Goal: Task Accomplishment & Management: Complete application form

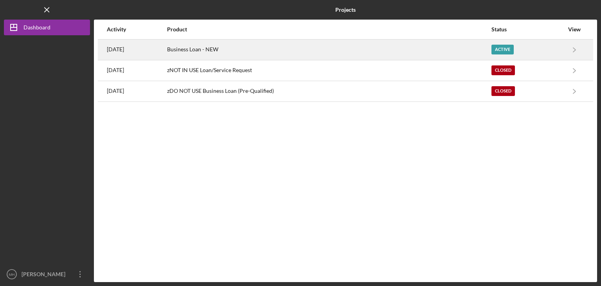
click at [499, 48] on div "Active" at bounding box center [502, 50] width 22 height 10
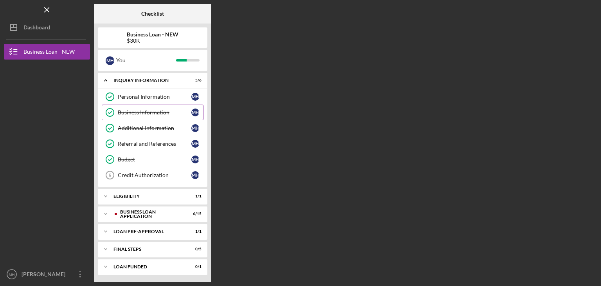
click at [145, 114] on div "Business Information" at bounding box center [155, 112] width 74 height 6
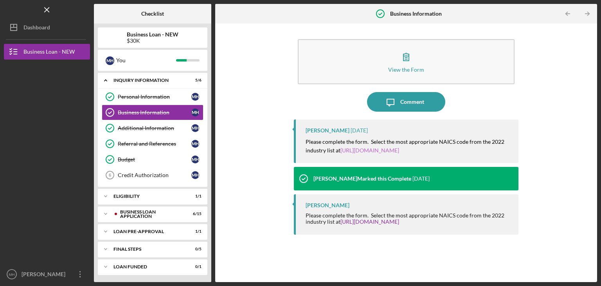
click at [390, 152] on link "https://www.census.gov/naics/" at bounding box center [369, 150] width 59 height 7
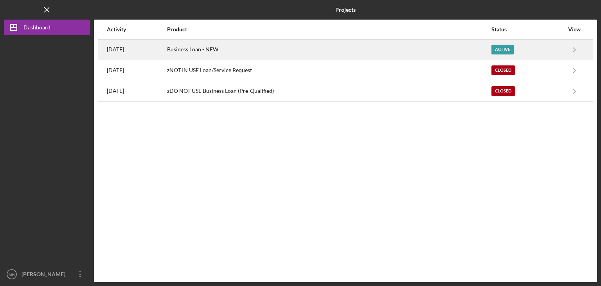
click at [507, 48] on div "Active" at bounding box center [502, 50] width 22 height 10
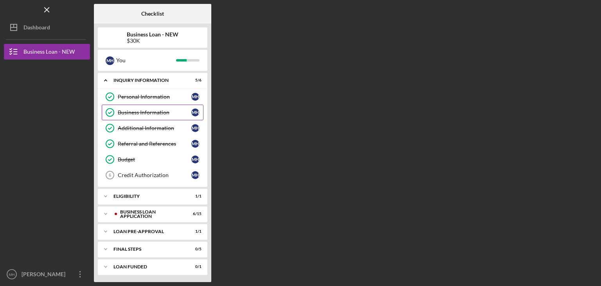
click at [155, 110] on div "Business Information" at bounding box center [155, 112] width 74 height 6
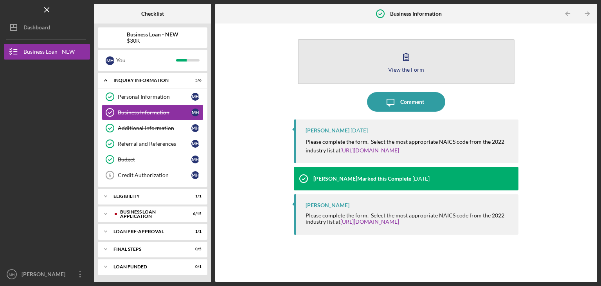
click at [421, 70] on div "View the Form" at bounding box center [406, 69] width 36 height 6
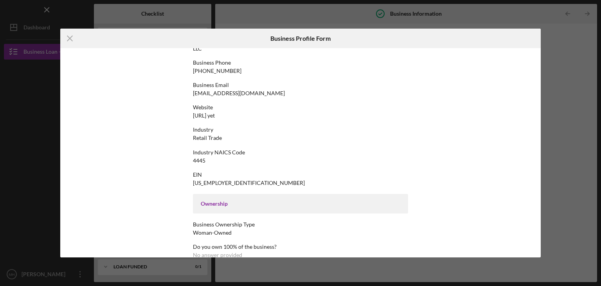
scroll to position [119, 0]
click at [230, 149] on div "Industry NAICS Code" at bounding box center [300, 150] width 215 height 6
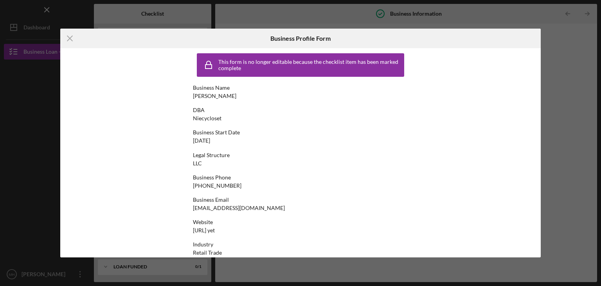
scroll to position [0, 0]
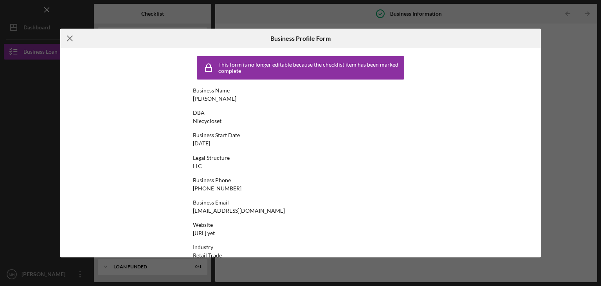
click at [68, 44] on icon "Icon/Menu Close" at bounding box center [70, 39] width 20 height 20
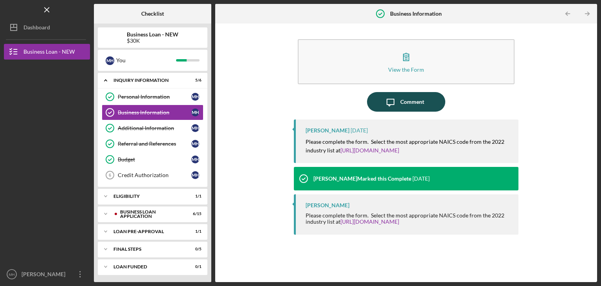
click at [415, 103] on div "Comment" at bounding box center [412, 102] width 24 height 20
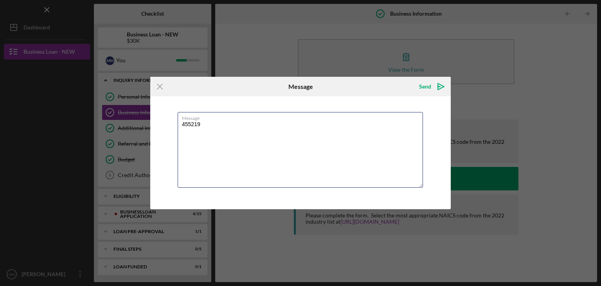
type textarea "455219"
click at [424, 86] on div "Send" at bounding box center [425, 87] width 12 height 16
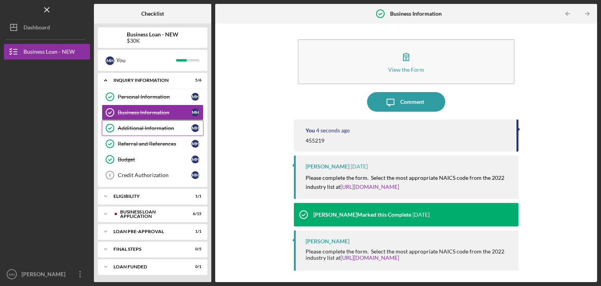
click at [156, 130] on div "Additional Information" at bounding box center [155, 128] width 74 height 6
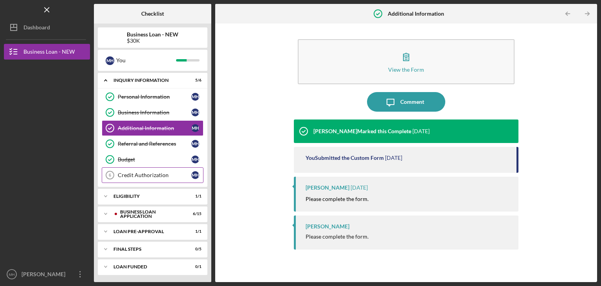
click at [147, 174] on div "Credit Authorization" at bounding box center [155, 175] width 74 height 6
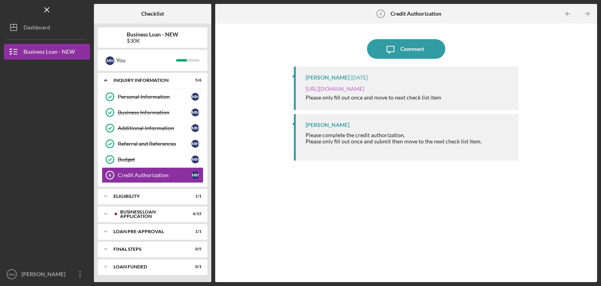
click at [364, 89] on link "[URL][DOMAIN_NAME]" at bounding box center [334, 88] width 59 height 7
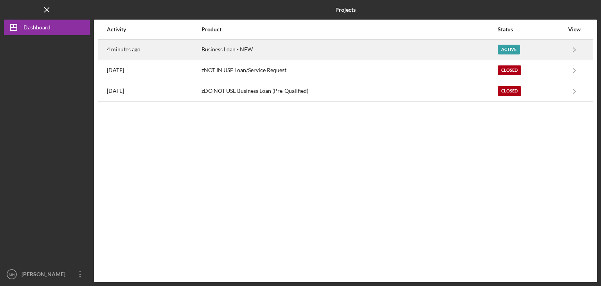
click at [510, 50] on div "Active" at bounding box center [508, 50] width 22 height 10
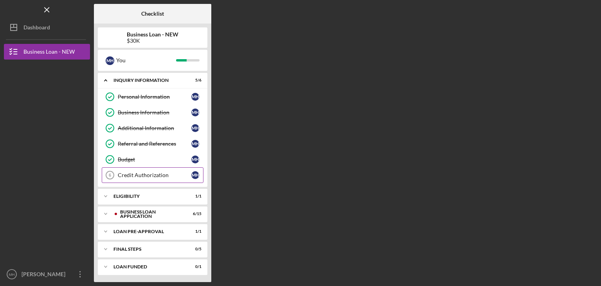
click at [157, 172] on div "Credit Authorization" at bounding box center [155, 175] width 74 height 6
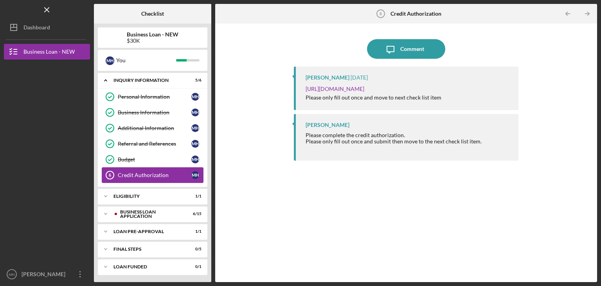
click at [122, 194] on div "ELIGIBILITY" at bounding box center [147, 196] width 68 height 5
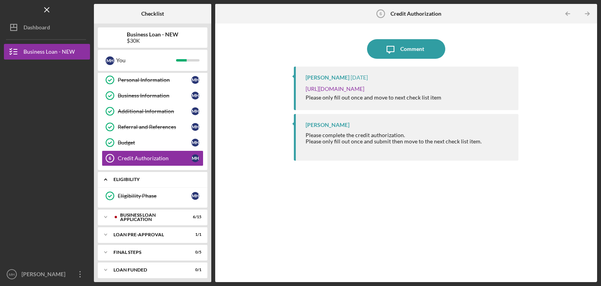
scroll to position [20, 0]
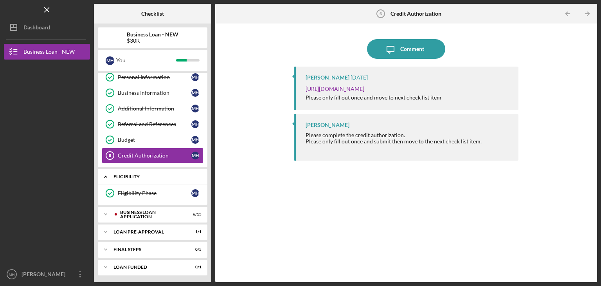
click at [144, 216] on div "Icon/Expander BUSINESS LOAN APPLICATION 6 / 15" at bounding box center [153, 214] width 110 height 16
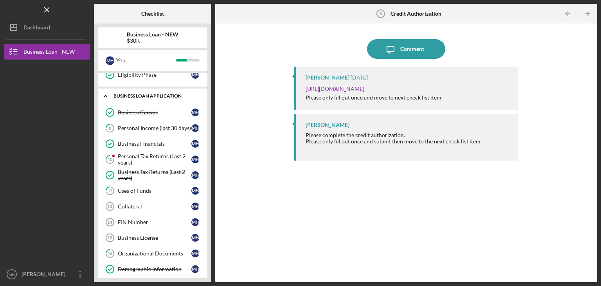
scroll to position [142, 0]
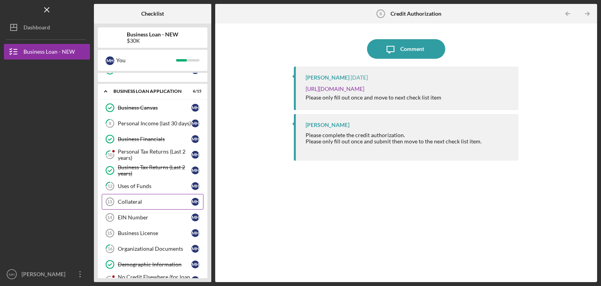
click at [144, 199] on div "Collateral" at bounding box center [155, 201] width 74 height 6
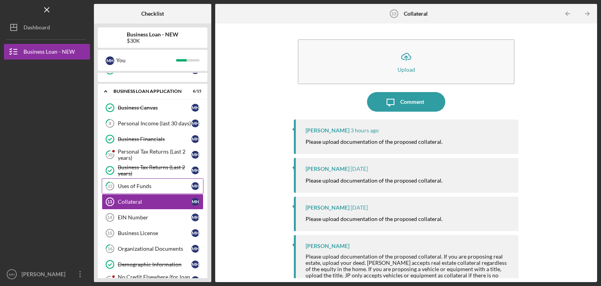
click at [136, 183] on div "Uses of Funds" at bounding box center [155, 186] width 74 height 6
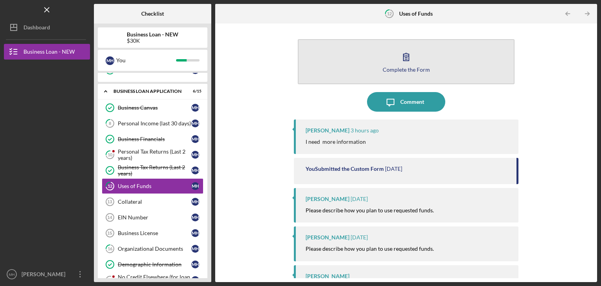
click at [411, 71] on div "Complete the Form" at bounding box center [406, 69] width 47 height 6
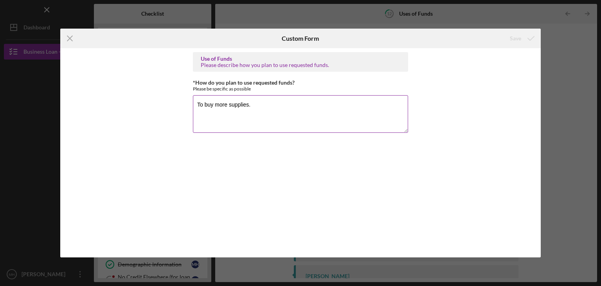
click at [264, 105] on textarea "To buy more supplies." at bounding box center [300, 114] width 215 height 38
click at [248, 104] on textarea "To buy more supplies. Clothing $1000" at bounding box center [300, 114] width 215 height 38
click at [248, 117] on textarea "To buy more supplies and operating funds. Clothing $1000" at bounding box center [300, 114] width 215 height 38
click at [241, 115] on textarea "To buy more supplies and operating funds. Clothing $10,000 Operating/Overhead $…" at bounding box center [300, 114] width 215 height 38
click at [294, 124] on textarea "To buy more supplies and operating funds. Clothing $8,000 Operating/Overhead $1…" at bounding box center [300, 114] width 215 height 38
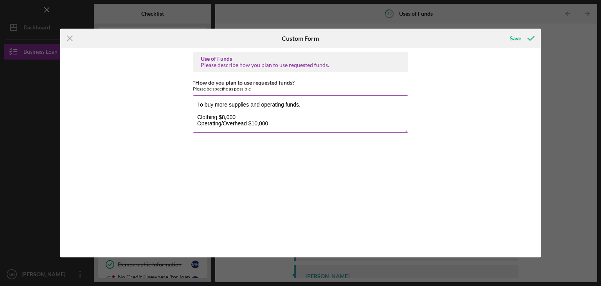
scroll to position [0, 0]
click at [221, 128] on textarea "To buy more supplies and operating funds. Clothing $8,000 Operating/Overhead $1…" at bounding box center [300, 114] width 215 height 38
click at [246, 122] on textarea "To buy more supplies and operating funds. Clothing $8,000 Operating/Overhead $1…" at bounding box center [300, 114] width 215 height 38
click at [234, 129] on textarea "To buy more supplies and operating funds. Clothing $8,000 Operating/Overhead $1…" at bounding box center [300, 114] width 215 height 38
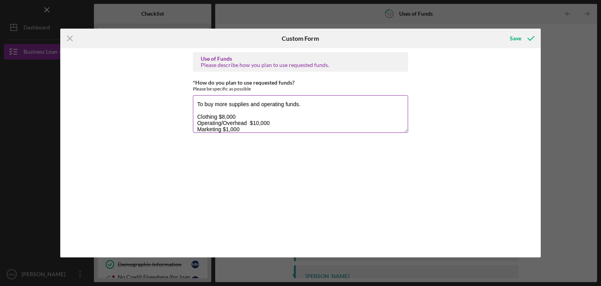
click at [258, 130] on textarea "To buy more supplies and operating funds. Clothing $8,000 Operating/Overhead $1…" at bounding box center [300, 114] width 215 height 38
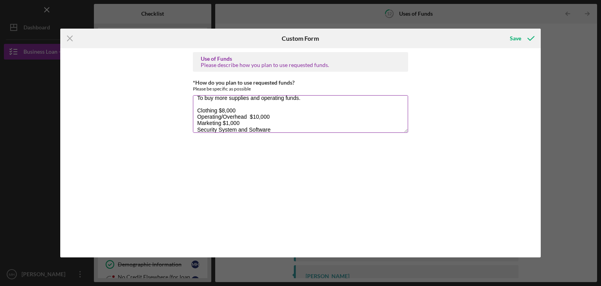
click at [280, 113] on textarea "To buy more supplies and operating funds. Clothing $8,000 Operating/Overhead $1…" at bounding box center [300, 114] width 215 height 38
click at [278, 126] on textarea "To buy more supplies and operating funds. Clothing $8,000 Operating/Overhead $1…" at bounding box center [300, 114] width 215 height 38
click at [278, 129] on textarea "To buy more supplies and operating funds. Clothing $8,000 Operating/Overhead $1…" at bounding box center [300, 114] width 215 height 38
click at [311, 127] on textarea "To buy more supplies and operating funds. Clothing $8,000 Operating/Overhead $1…" at bounding box center [300, 114] width 215 height 38
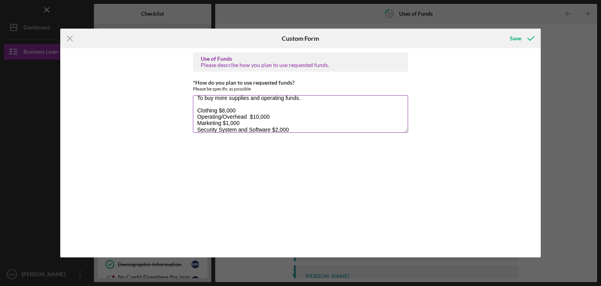
scroll to position [13, 0]
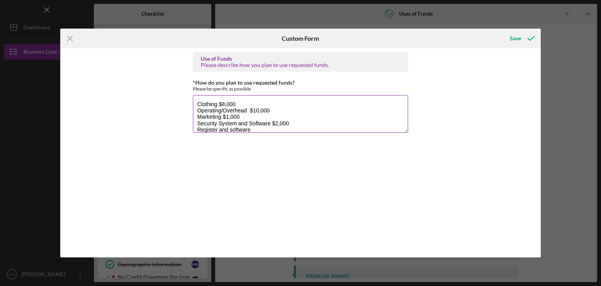
drag, startPoint x: 244, startPoint y: 119, endPoint x: 226, endPoint y: 118, distance: 17.2
click at [226, 118] on textarea "To buy more supplies and operating funds. Clothing $8,000 Operating/Overhead $1…" at bounding box center [300, 114] width 215 height 38
click at [254, 128] on textarea "To buy more supplies and operating funds. Clothing $8,000 Operating/Overhead $1…" at bounding box center [300, 114] width 215 height 38
click at [435, 78] on div "Use of Funds Please describe how you plan to use requested funds. *How do you p…" at bounding box center [300, 152] width 481 height 209
click at [261, 131] on textarea "To buy more supplies and operating funds. Clothing $8,000 Operating/Overhead $1…" at bounding box center [300, 114] width 215 height 38
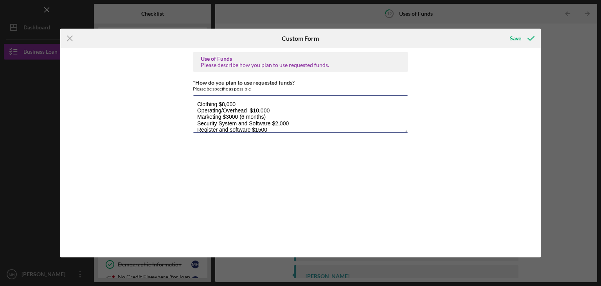
click at [291, 129] on textarea "To buy more supplies and operating funds. Clothing $8,000 Operating/Overhead $1…" at bounding box center [300, 114] width 215 height 38
click at [221, 102] on textarea "To buy more supplies and operating funds. Clothing $8,000 Operating/Overhead $1…" at bounding box center [300, 114] width 215 height 38
click at [226, 99] on textarea "To buy more supplies and operating funds. Clothing $18,000 Operating/Overhead $…" at bounding box center [300, 114] width 215 height 38
click at [228, 103] on textarea "To buy more supplies and operating funds. Clothing $18,000 Operating/Overhead $…" at bounding box center [300, 114] width 215 height 38
click at [293, 122] on textarea "To buy more supplies and operating funds. Clothing $15,000 Operating/Overhead $…" at bounding box center [300, 114] width 215 height 38
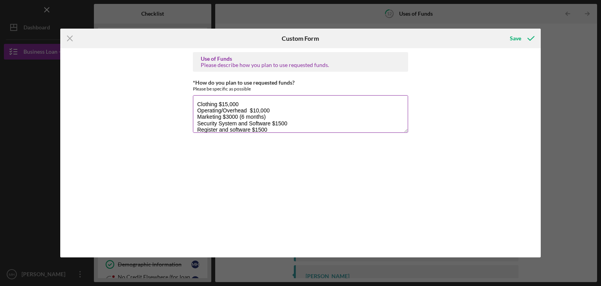
click at [269, 130] on textarea "To buy more supplies and operating funds. Clothing $15,000 Operating/Overhead $…" at bounding box center [300, 114] width 215 height 38
click at [255, 127] on textarea "To buy more supplies and operating funds. Clothing $15,000 Operating/Overhead $…" at bounding box center [300, 114] width 215 height 38
type textarea "To buy more supplies and operating funds. Clothing $15,000 Operating/Overhead $…"
click at [514, 35] on div "Save" at bounding box center [515, 39] width 11 height 16
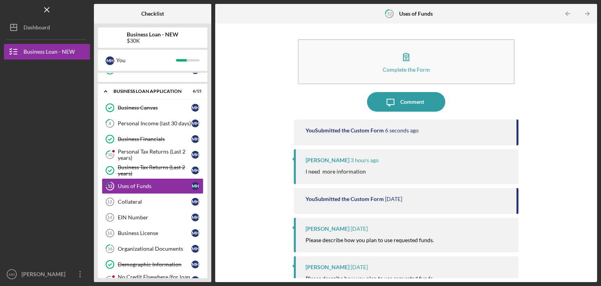
click at [135, 214] on div "EIN Number" at bounding box center [155, 217] width 74 height 6
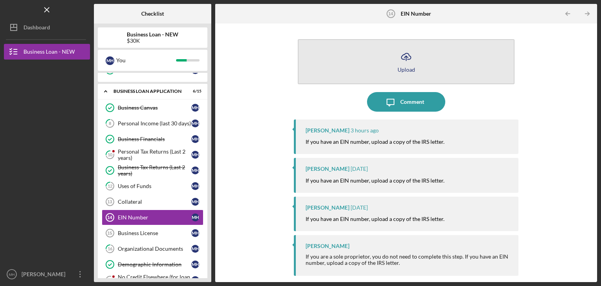
click at [407, 59] on icon "Icon/Upload" at bounding box center [406, 57] width 20 height 20
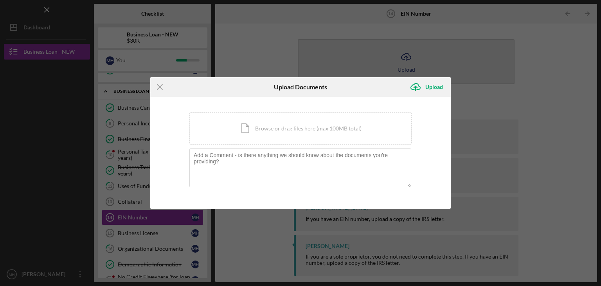
click at [300, 135] on div "Icon/Document Browse or drag files here (max 100MB total) Tap to choose files o…" at bounding box center [300, 128] width 222 height 32
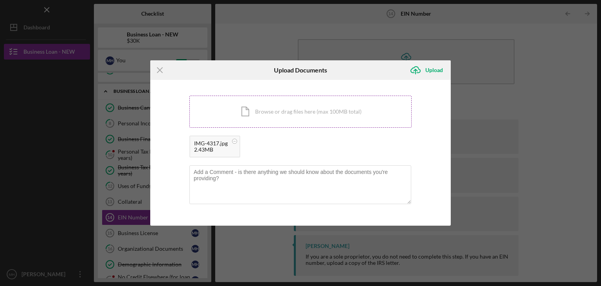
click at [418, 72] on icon "submit" at bounding box center [415, 69] width 9 height 6
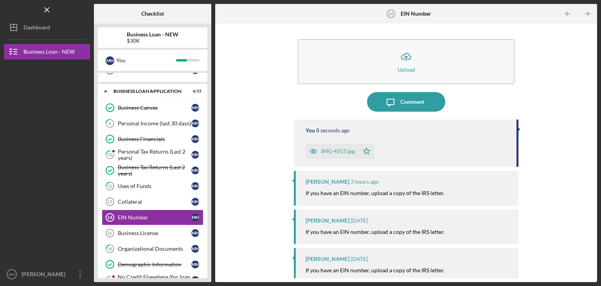
click at [142, 233] on div "Business License" at bounding box center [155, 233] width 74 height 6
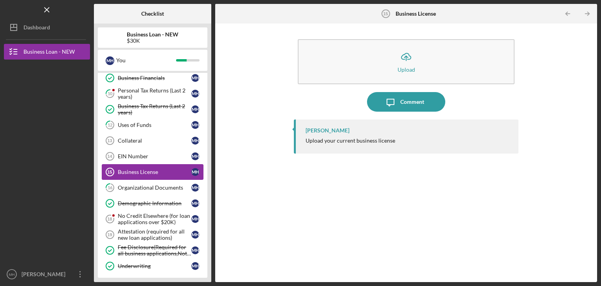
scroll to position [210, 0]
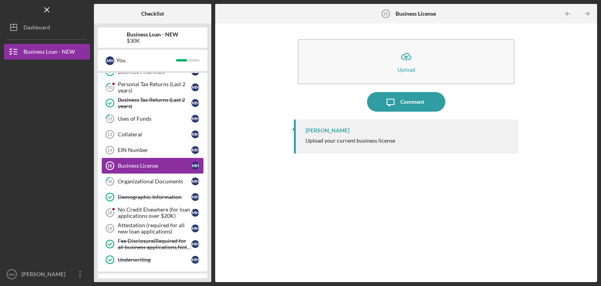
click at [169, 179] on div "Organizational Documents" at bounding box center [155, 181] width 74 height 6
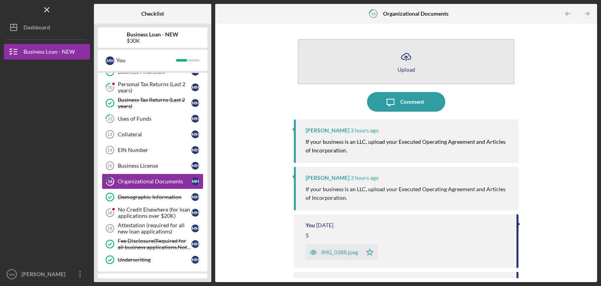
click at [401, 60] on icon "Icon/Upload" at bounding box center [406, 57] width 20 height 20
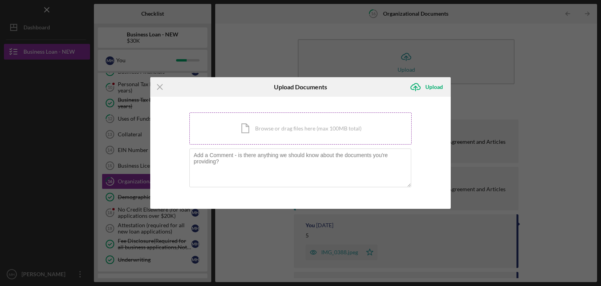
click at [306, 133] on div "Icon/Document Browse or drag files here (max 100MB total) Tap to choose files o…" at bounding box center [300, 128] width 222 height 32
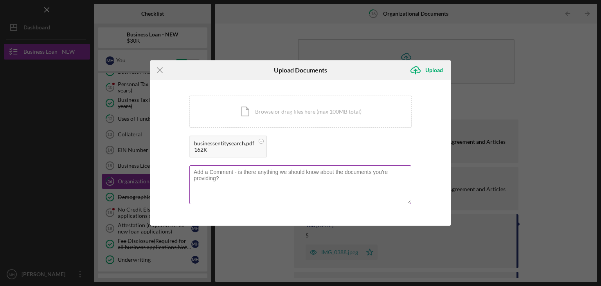
click at [198, 172] on textarea at bounding box center [300, 184] width 222 height 38
type textarea "Do you have an operating agreement I can fill out? I don't currently haveone."
click at [494, 91] on div "Icon/Menu Close Upload Documents Icon/Upload Upload You're uploading documents …" at bounding box center [300, 143] width 601 height 286
click at [160, 64] on icon "Icon/Menu Close" at bounding box center [160, 70] width 20 height 20
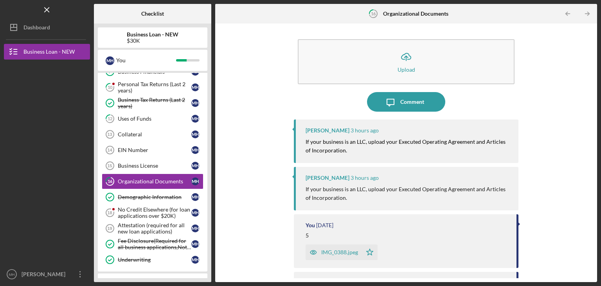
click at [340, 253] on div "IMG_0388.jpeg" at bounding box center [339, 252] width 37 height 6
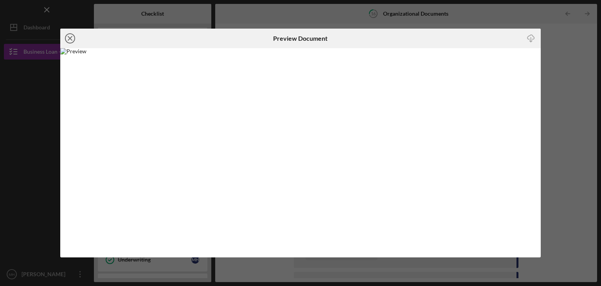
click at [74, 42] on icon "Icon/Close" at bounding box center [70, 39] width 20 height 20
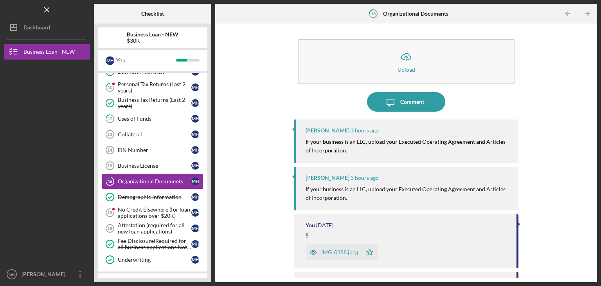
click at [398, 103] on icon "Icon/Message" at bounding box center [391, 102] width 20 height 20
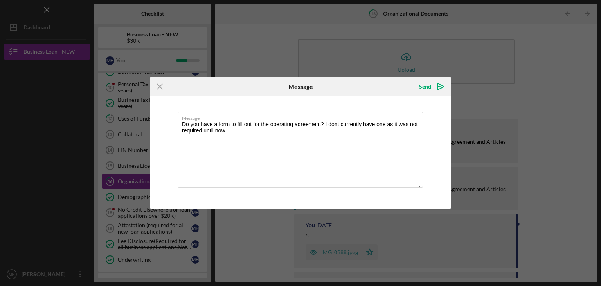
type textarea "Do you have a form to fill out for the operating agreement? I dont currently ha…"
click at [423, 88] on div "Send" at bounding box center [425, 87] width 12 height 16
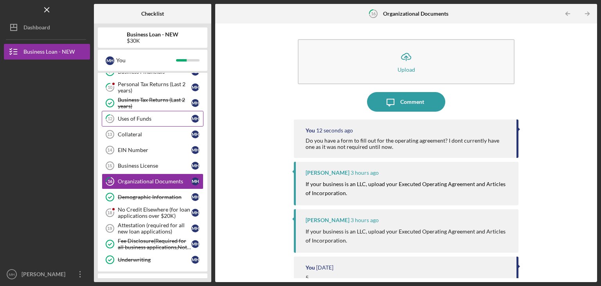
click at [142, 116] on div "Uses of Funds" at bounding box center [155, 118] width 74 height 6
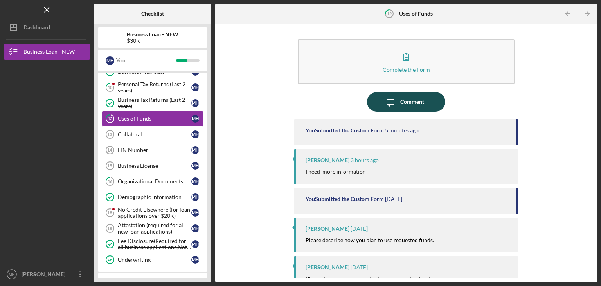
click at [415, 102] on div "Comment" at bounding box center [412, 102] width 24 height 20
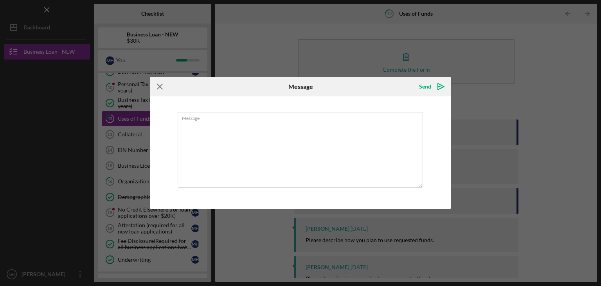
click at [159, 86] on icon "Icon/Menu Close" at bounding box center [160, 87] width 20 height 20
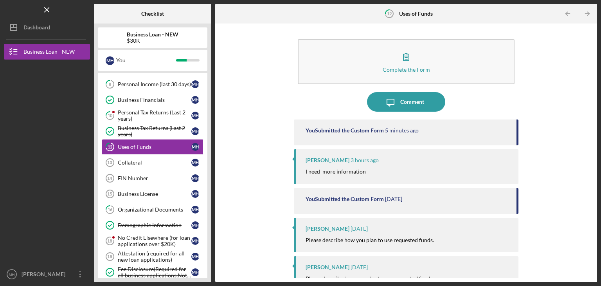
scroll to position [181, 0]
click at [136, 160] on div "Collateral" at bounding box center [155, 163] width 74 height 6
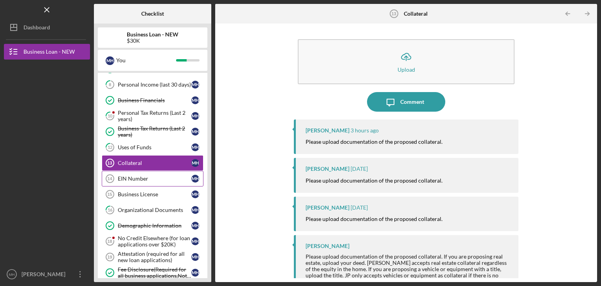
click at [136, 175] on div "EIN Number" at bounding box center [155, 178] width 74 height 6
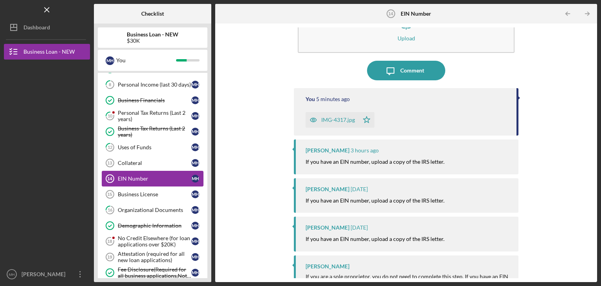
scroll to position [48, 0]
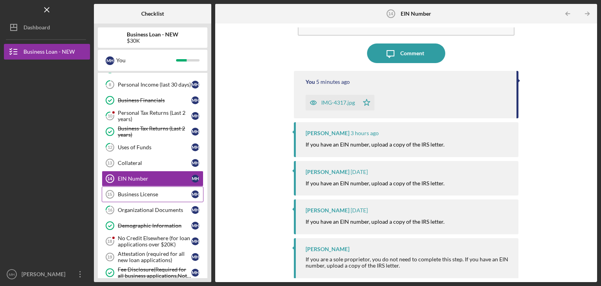
click at [154, 192] on div "Business License" at bounding box center [155, 194] width 74 height 6
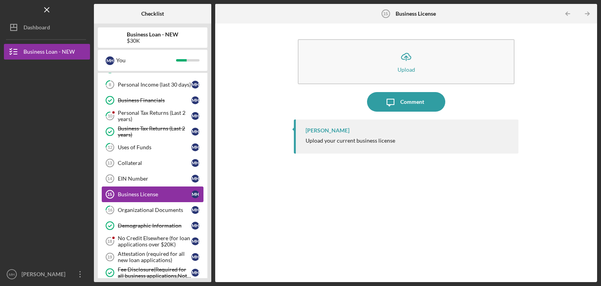
click at [153, 207] on div "Organizational Documents" at bounding box center [155, 210] width 74 height 6
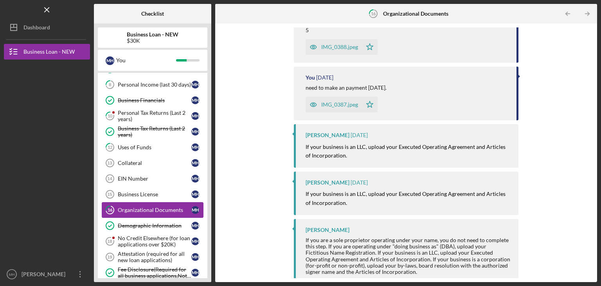
scroll to position [253, 0]
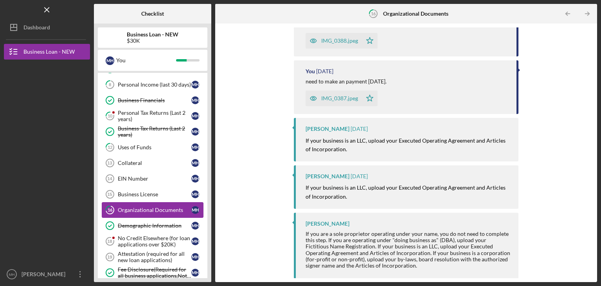
click at [155, 223] on div "Demographic Information" at bounding box center [155, 225] width 74 height 6
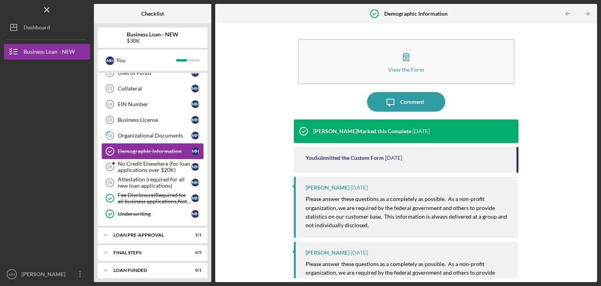
scroll to position [256, 0]
click at [120, 249] on div "FINAL STEPS" at bounding box center [147, 251] width 68 height 5
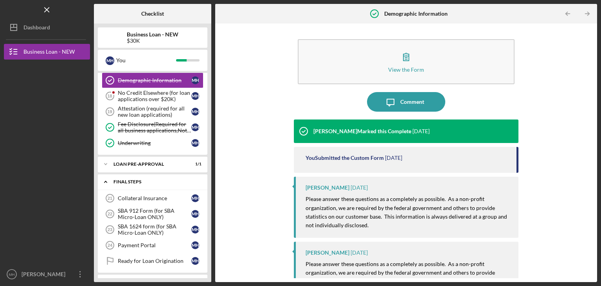
scroll to position [328, 0]
